Goal: Information Seeking & Learning: Learn about a topic

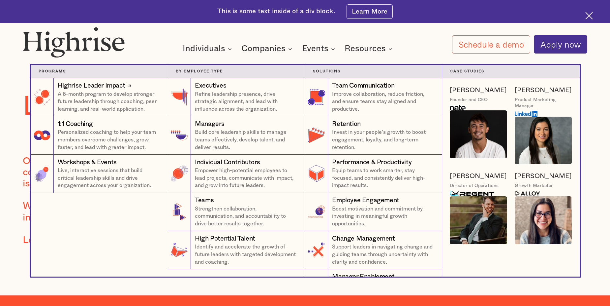
click at [131, 92] on p "A 6-month program to develop stronger future leadership through coaching, peer …" at bounding box center [109, 101] width 103 height 22
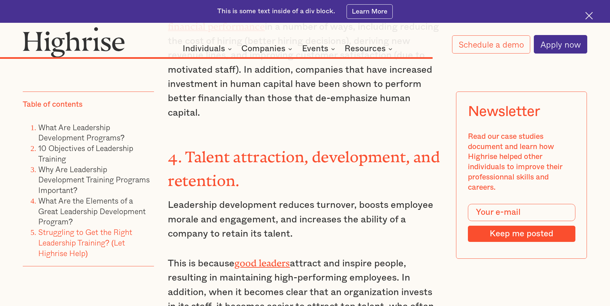
scroll to position [4761, 0]
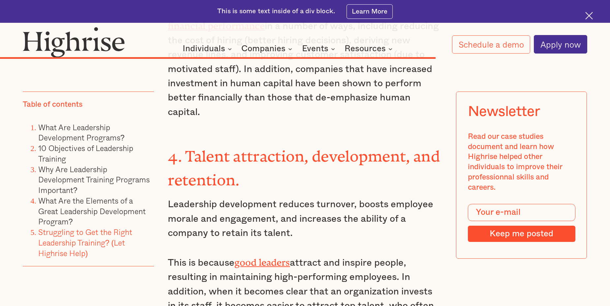
click at [587, 15] on img at bounding box center [590, 16] width 8 height 8
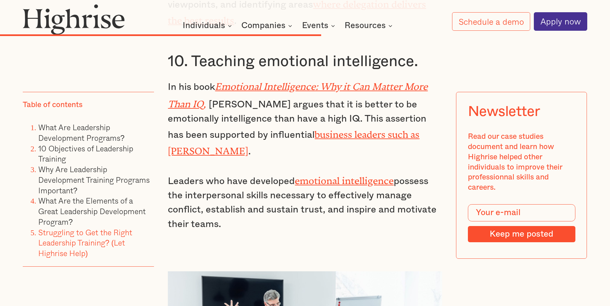
scroll to position [3800, 0]
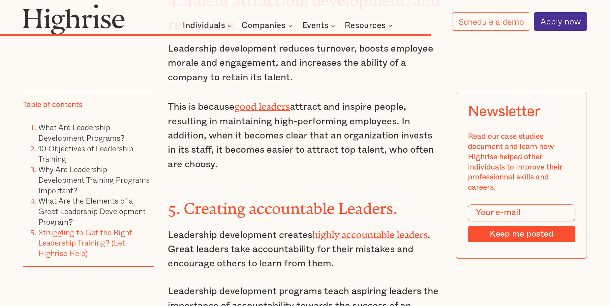
scroll to position [4988, 0]
